Goal: Information Seeking & Learning: Learn about a topic

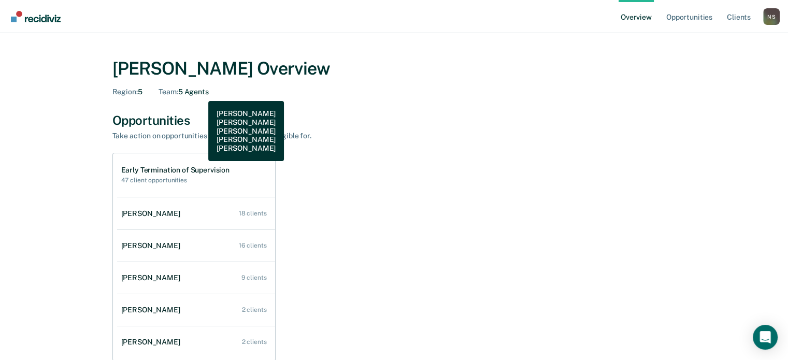
click at [200, 93] on div "Team : 5 Agents" at bounding box center [183, 92] width 50 height 9
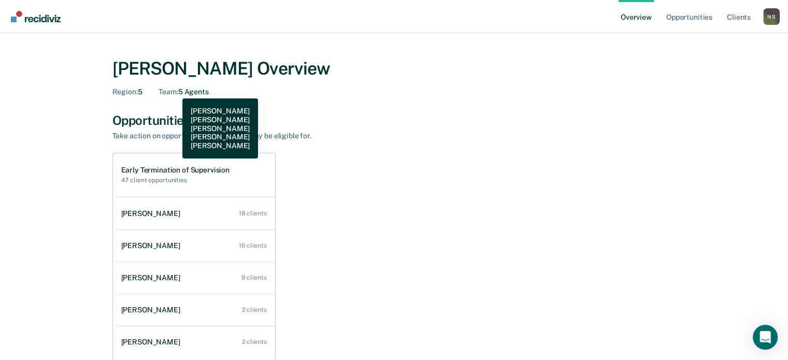
click at [169, 92] on span "Team :" at bounding box center [167, 92] width 19 height 8
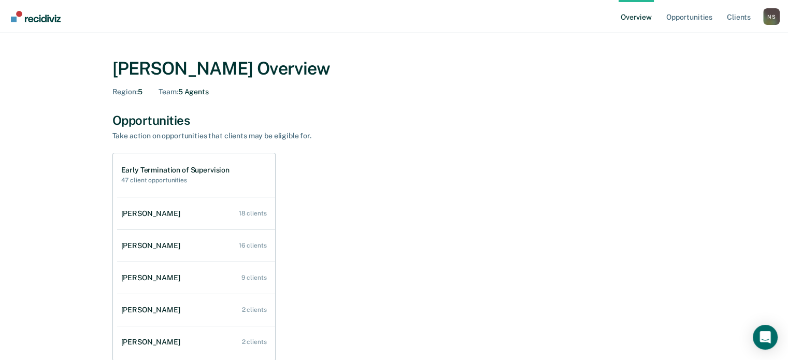
click at [128, 93] on span "Region :" at bounding box center [124, 92] width 25 height 8
click at [737, 18] on link "Client s" at bounding box center [738, 16] width 28 height 33
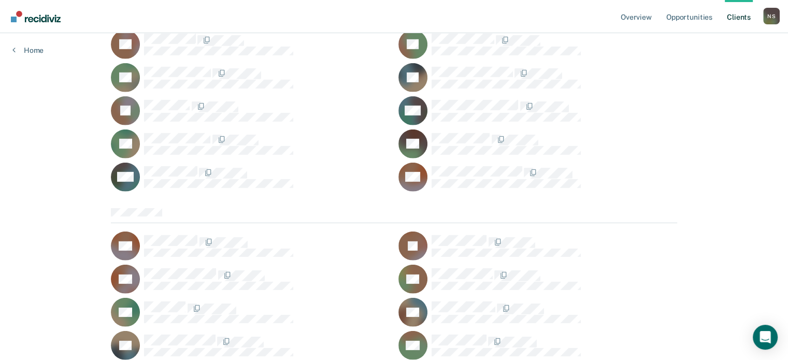
scroll to position [3146, 0]
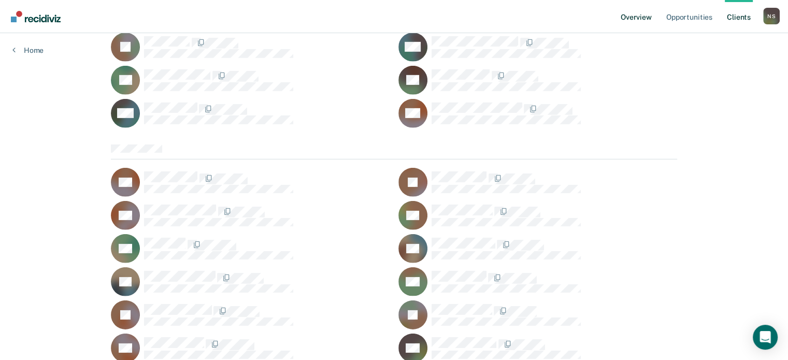
click at [630, 18] on link "Overview" at bounding box center [635, 16] width 35 height 33
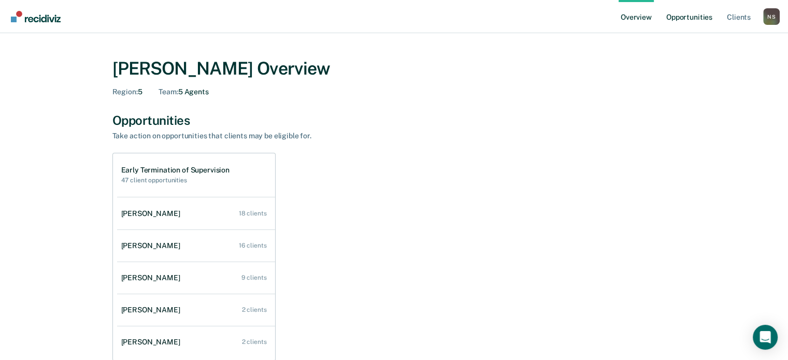
click at [677, 17] on link "Opportunities" at bounding box center [689, 16] width 50 height 33
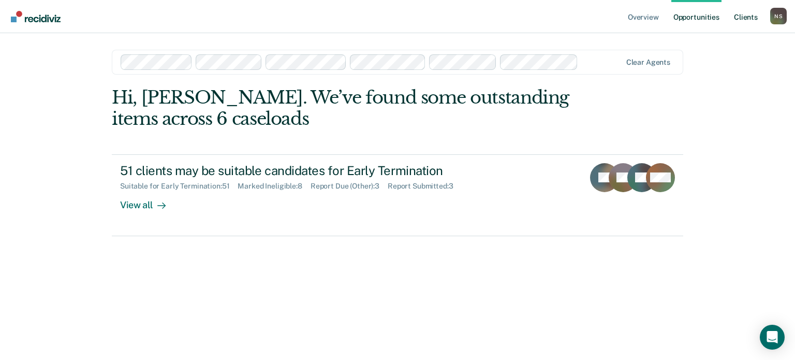
click at [745, 18] on link "Client s" at bounding box center [746, 16] width 28 height 33
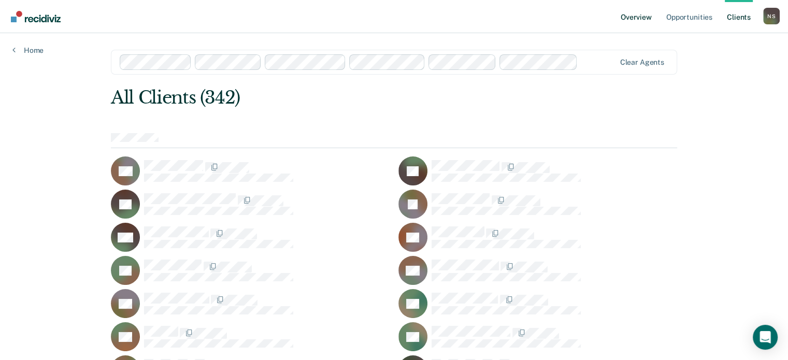
click at [635, 16] on link "Overview" at bounding box center [635, 16] width 35 height 33
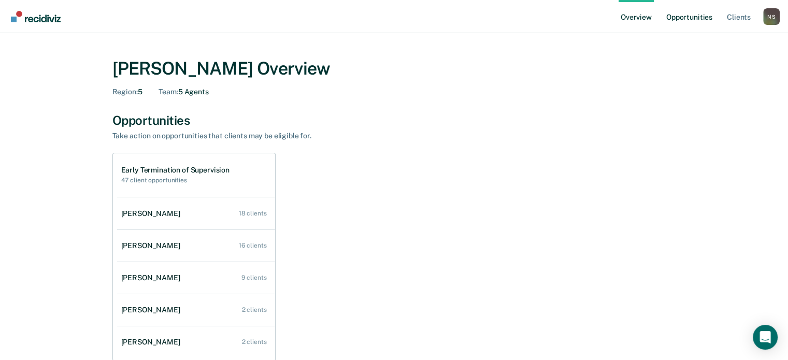
click at [678, 16] on link "Opportunities" at bounding box center [689, 16] width 50 height 33
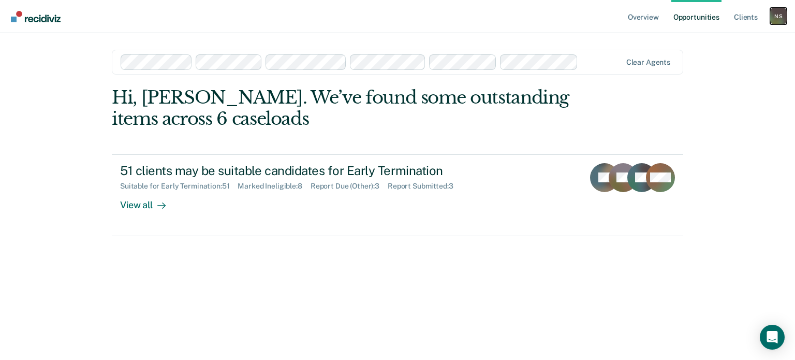
click at [779, 17] on div "N S" at bounding box center [779, 16] width 17 height 17
click at [699, 55] on link "How it works" at bounding box center [736, 55] width 83 height 9
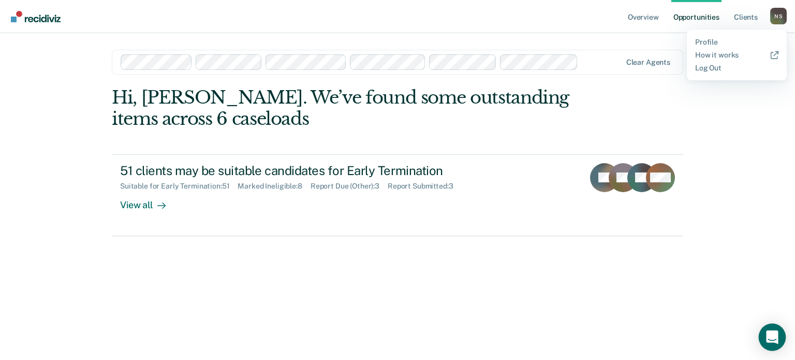
click at [777, 335] on icon "Open Intercom Messenger" at bounding box center [772, 336] width 12 height 13
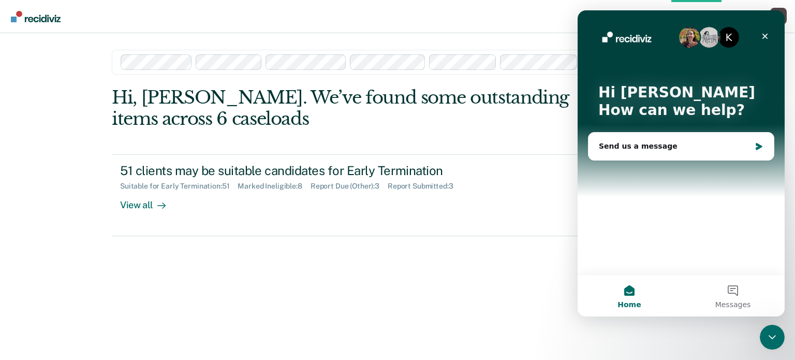
click at [732, 39] on div "K" at bounding box center [729, 37] width 21 height 21
click at [677, 149] on div "Send us a message" at bounding box center [675, 146] width 152 height 11
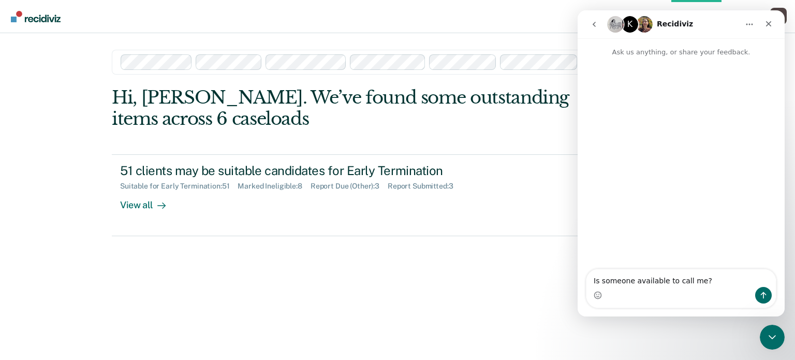
type textarea "Is someone available to call me?"
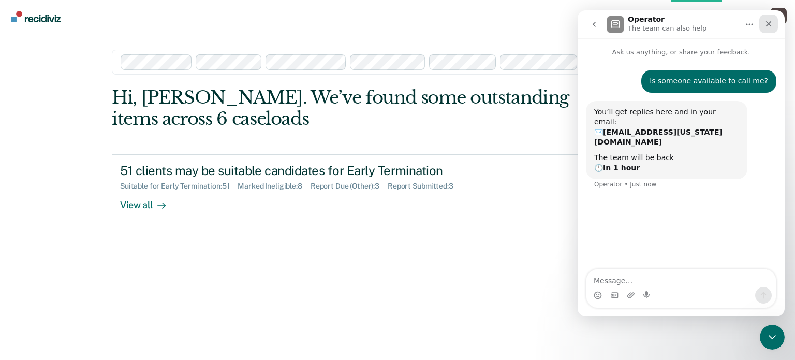
click at [767, 25] on icon "Close" at bounding box center [769, 24] width 6 height 6
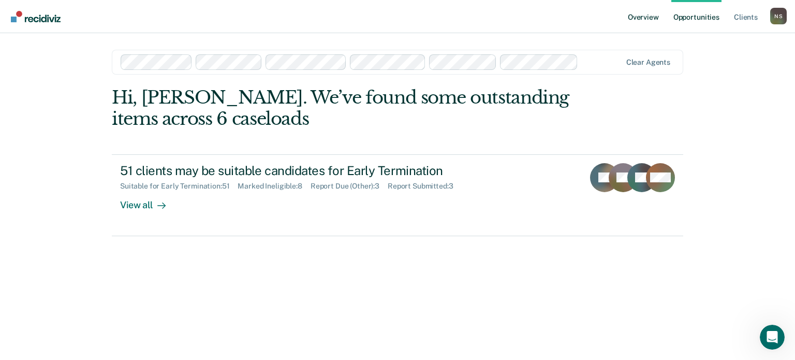
click at [649, 20] on link "Overview" at bounding box center [643, 16] width 35 height 33
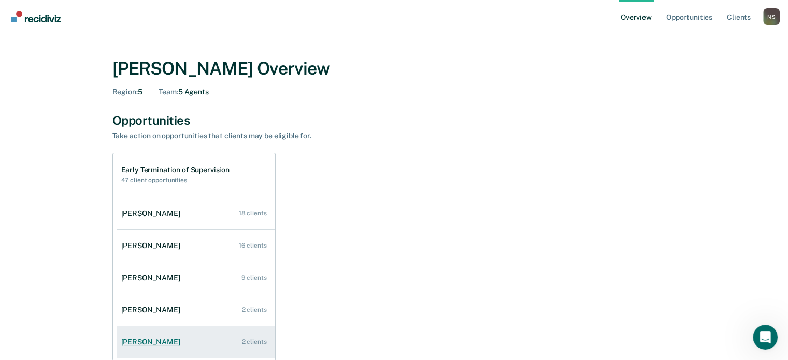
click at [136, 340] on div "[PERSON_NAME]" at bounding box center [152, 342] width 63 height 9
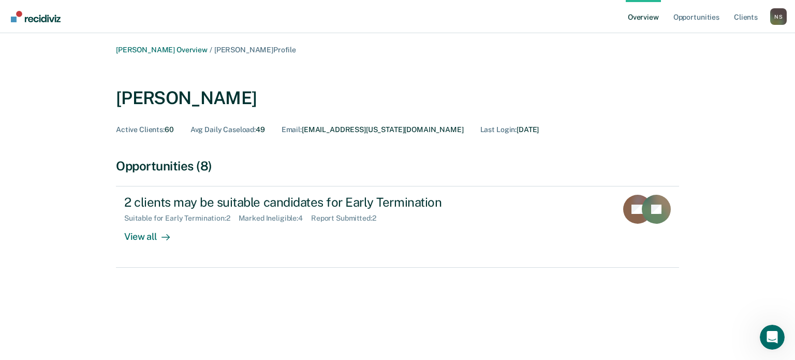
click at [150, 167] on div "Opportunities (8)" at bounding box center [397, 165] width 563 height 15
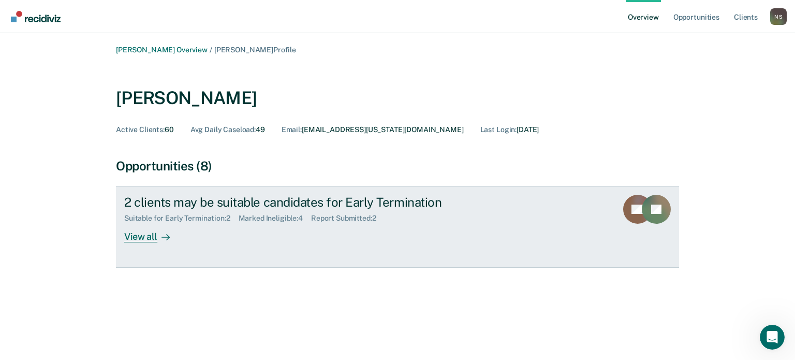
click at [155, 237] on div "View all" at bounding box center [153, 233] width 58 height 20
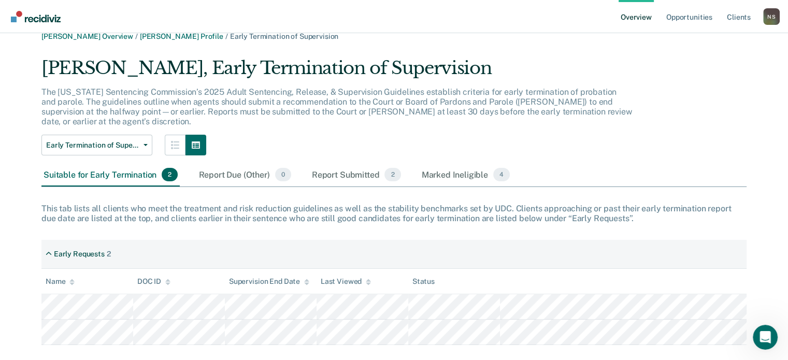
scroll to position [21, 0]
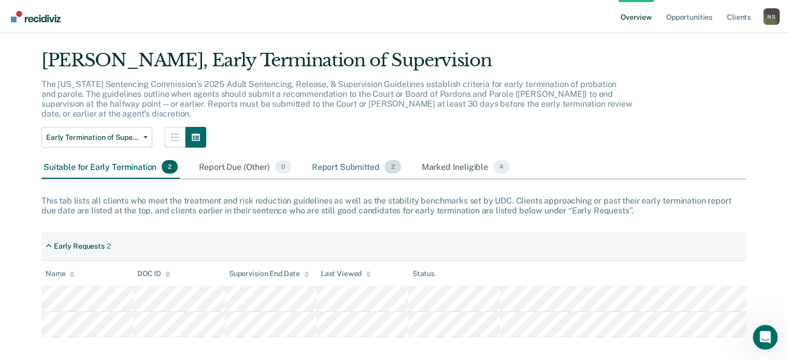
click at [333, 156] on div "Report Submitted 2" at bounding box center [356, 167] width 93 height 23
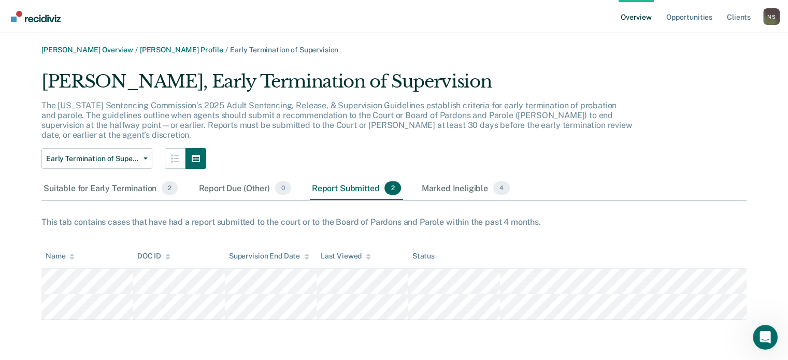
scroll to position [0, 0]
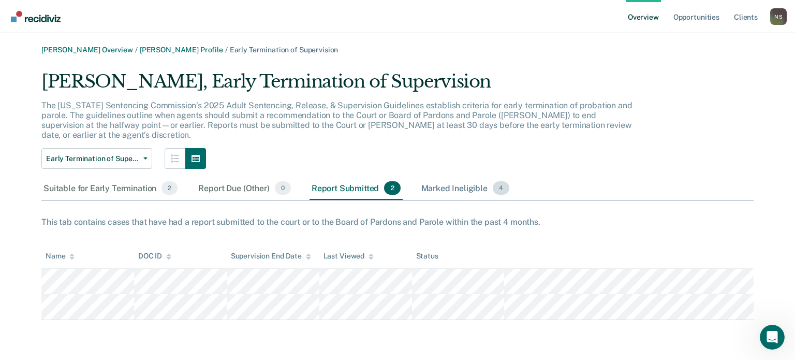
click at [438, 177] on div "Marked Ineligible 4" at bounding box center [465, 188] width 93 height 23
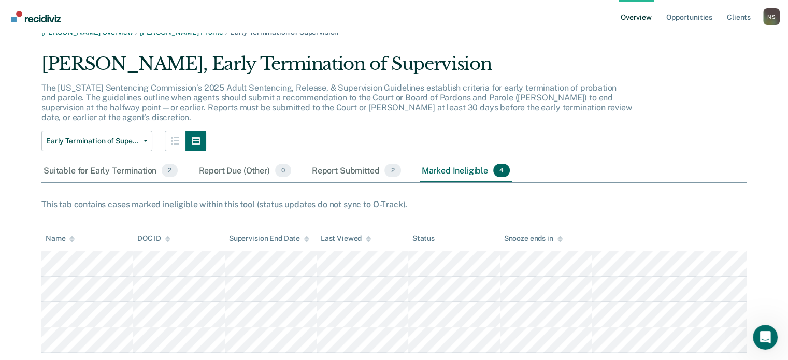
scroll to position [33, 0]
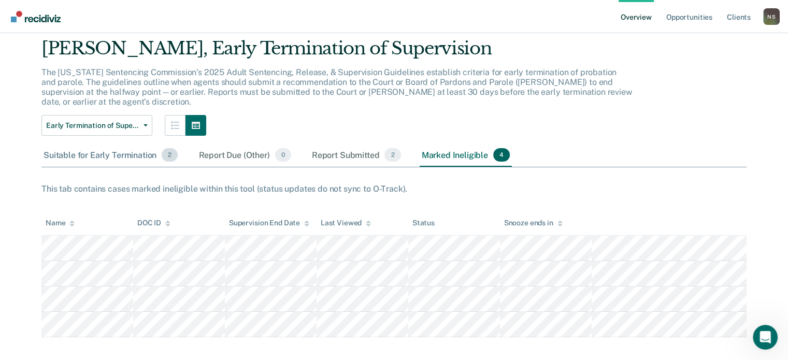
click at [99, 146] on div "Suitable for Early Termination 2" at bounding box center [110, 155] width 138 height 23
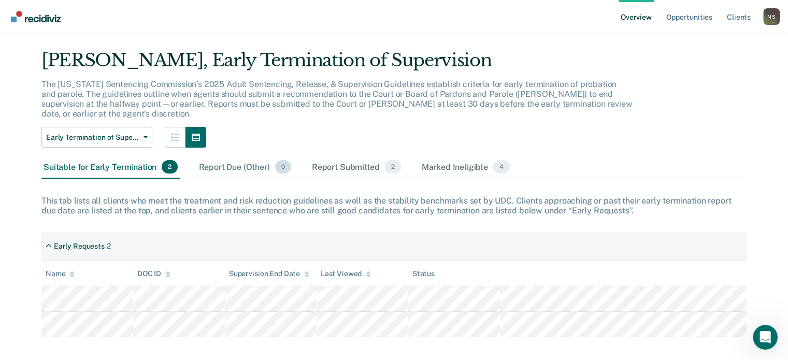
click at [217, 156] on div "Report Due (Other) 0" at bounding box center [244, 167] width 96 height 23
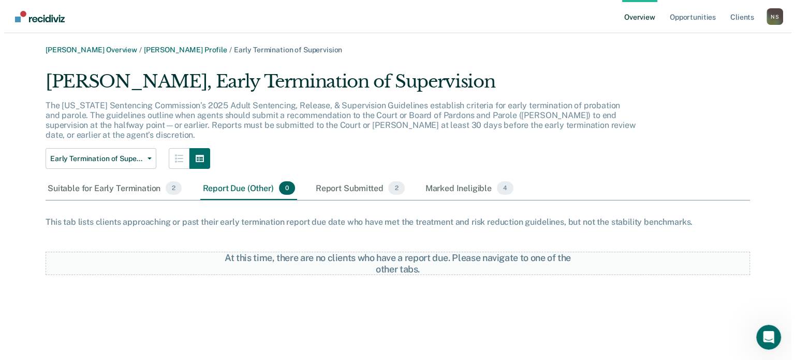
scroll to position [0, 0]
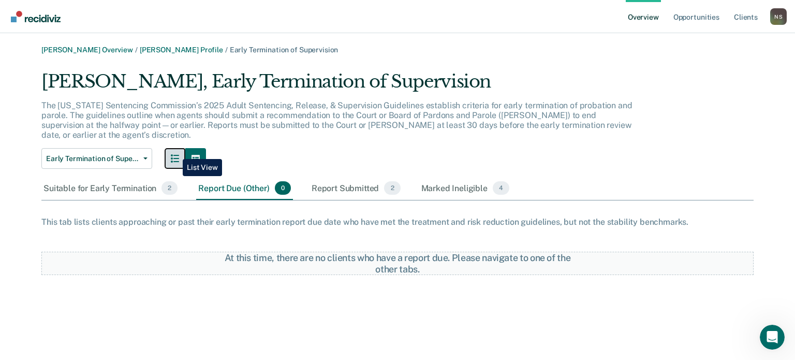
click at [175, 154] on icon "button" at bounding box center [175, 158] width 8 height 8
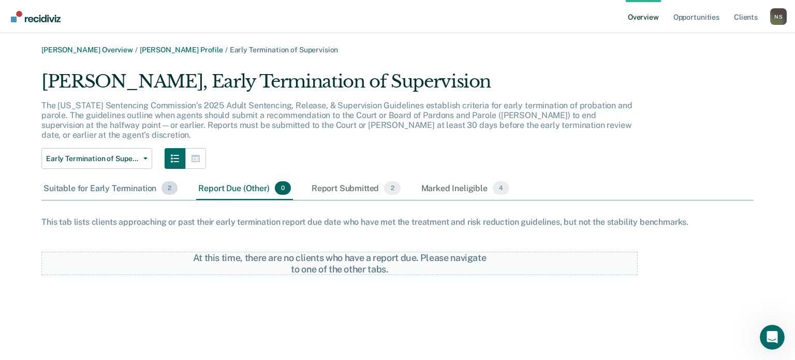
click at [130, 177] on div "Suitable for Early Termination 2" at bounding box center [110, 188] width 138 height 23
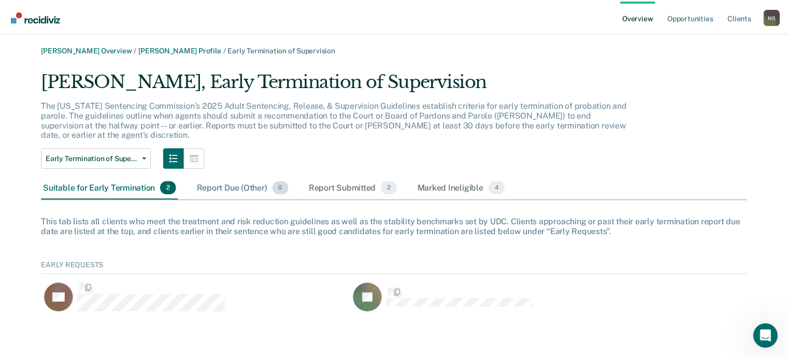
scroll to position [63, 704]
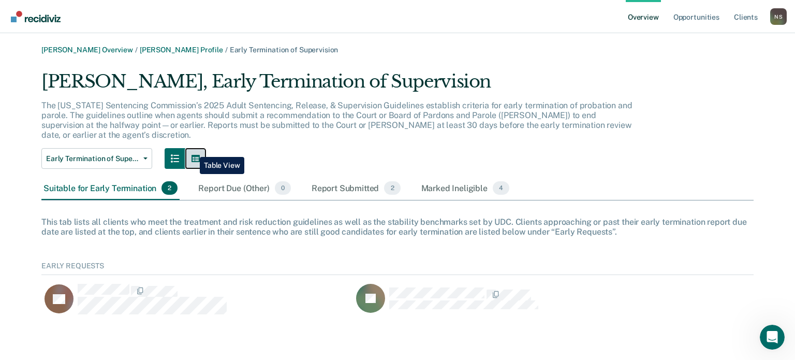
click at [192, 155] on icon "button" at bounding box center [196, 158] width 8 height 7
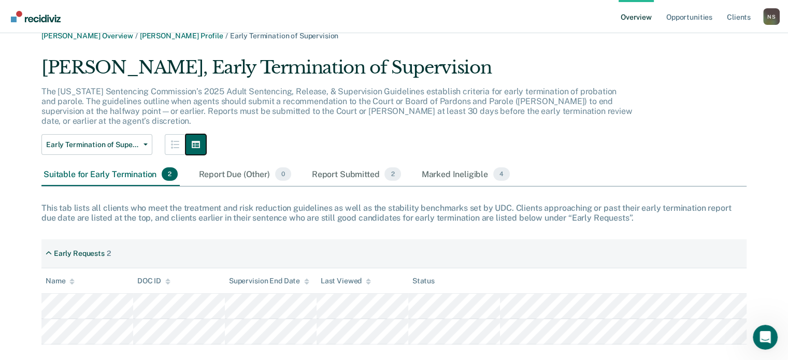
scroll to position [21, 0]
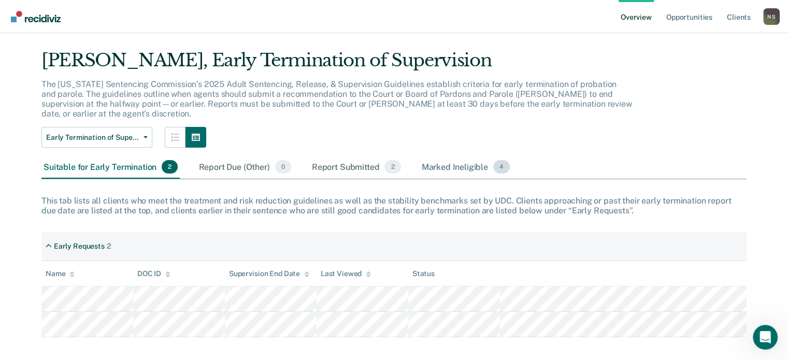
click at [442, 156] on div "Marked Ineligible 4" at bounding box center [465, 167] width 93 height 23
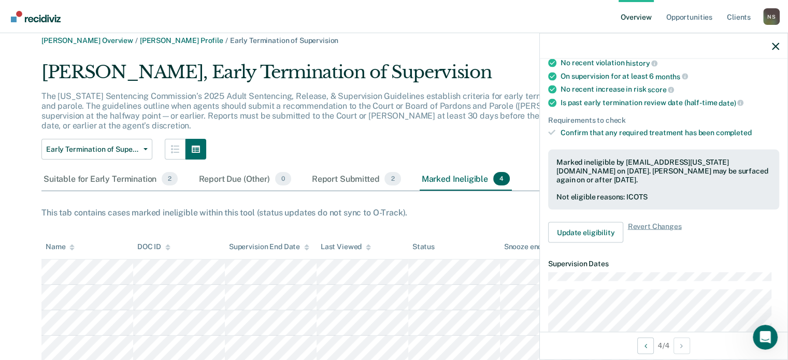
scroll to position [0, 0]
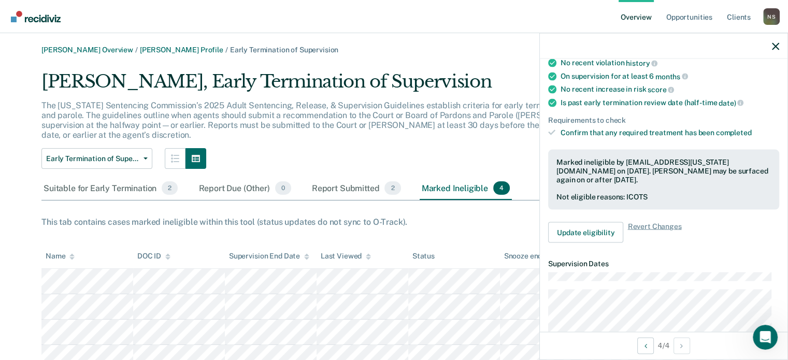
click at [779, 44] on div at bounding box center [664, 46] width 248 height 26
drag, startPoint x: 772, startPoint y: 43, endPoint x: 734, endPoint y: 45, distance: 37.8
click at [772, 43] on icon "button" at bounding box center [775, 45] width 7 height 7
